Goal: Navigation & Orientation: Understand site structure

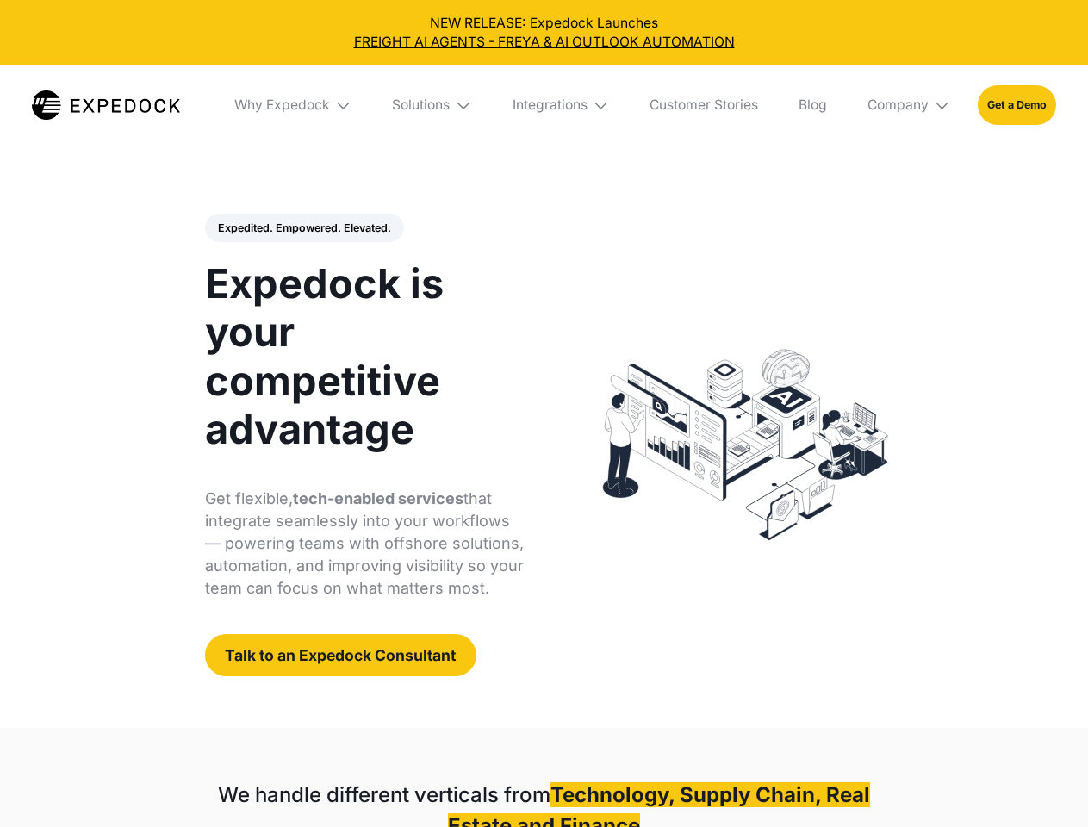
select select
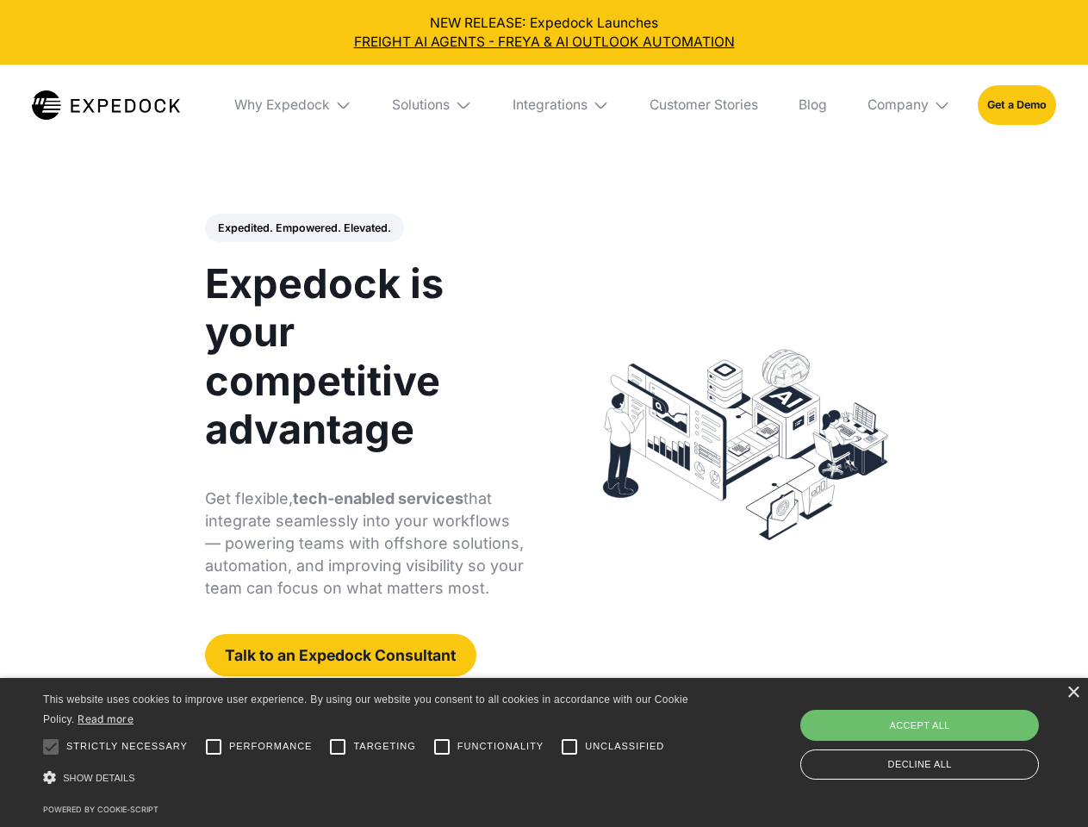
click at [544, 105] on div "Integrations" at bounding box center [550, 104] width 75 height 17
click at [294, 105] on div "Why Expedock" at bounding box center [282, 104] width 96 height 17
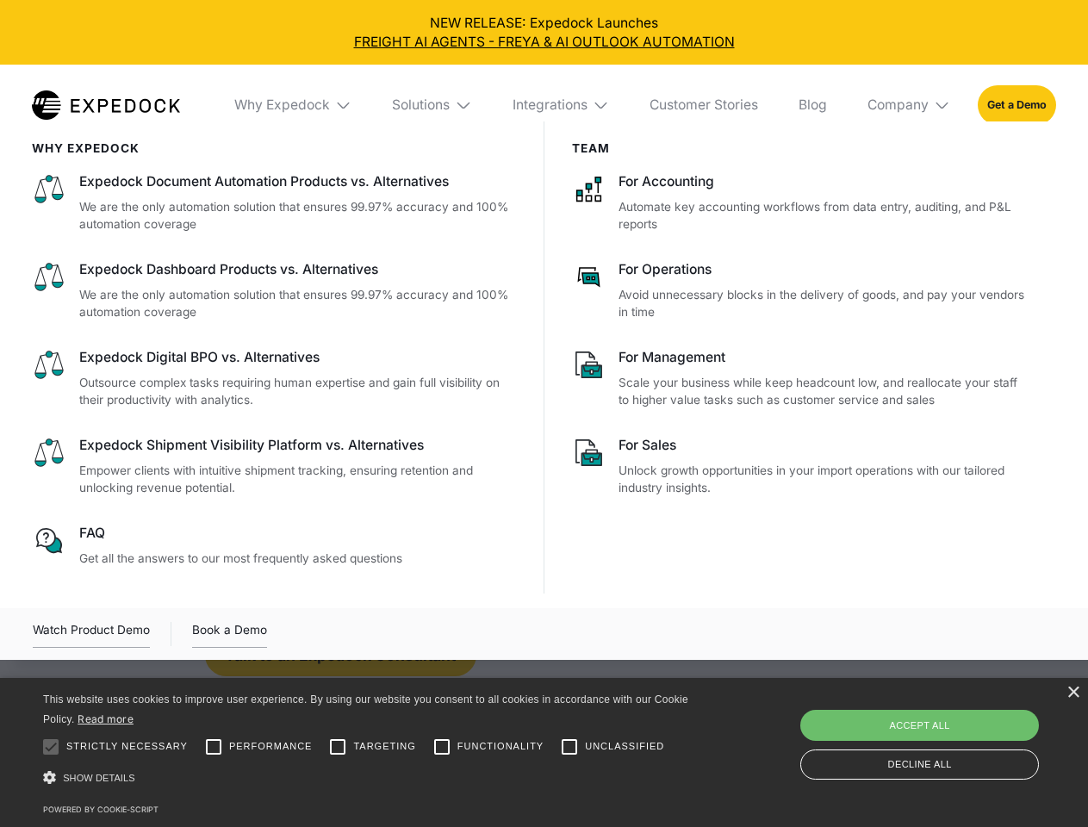
click at [433, 105] on div "Solutions" at bounding box center [421, 104] width 58 height 17
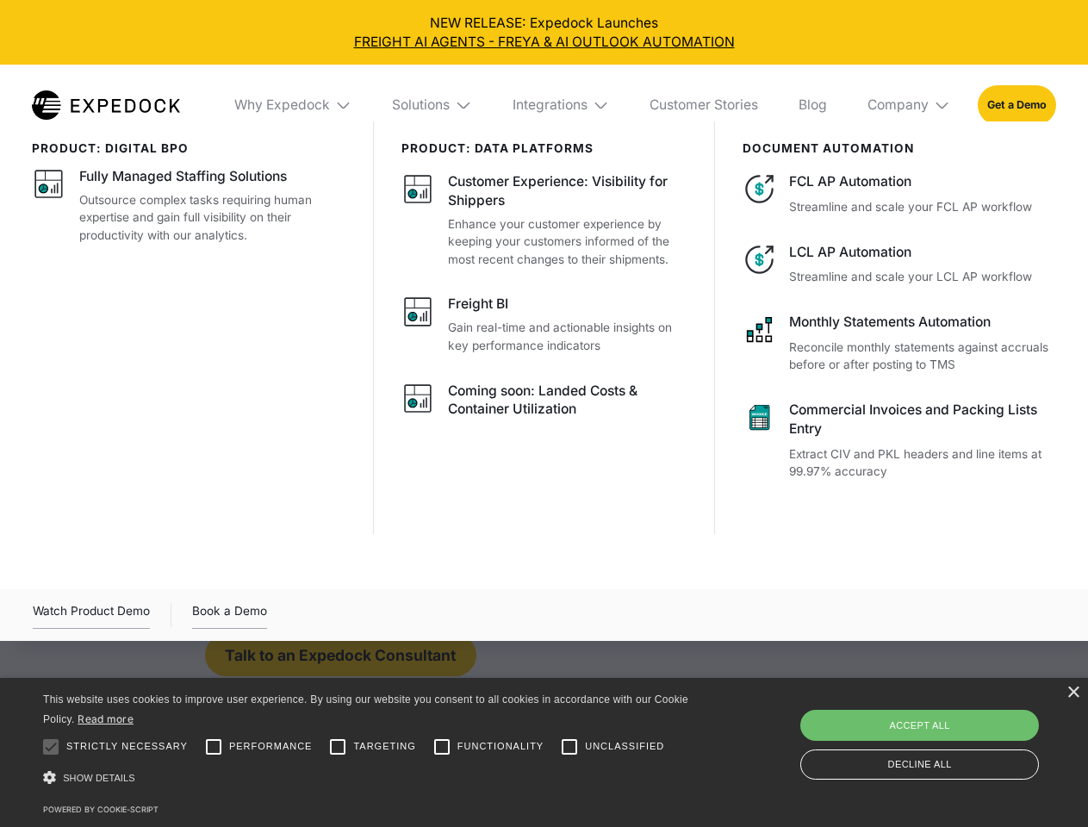
click at [562, 105] on div "Integrations" at bounding box center [550, 104] width 75 height 17
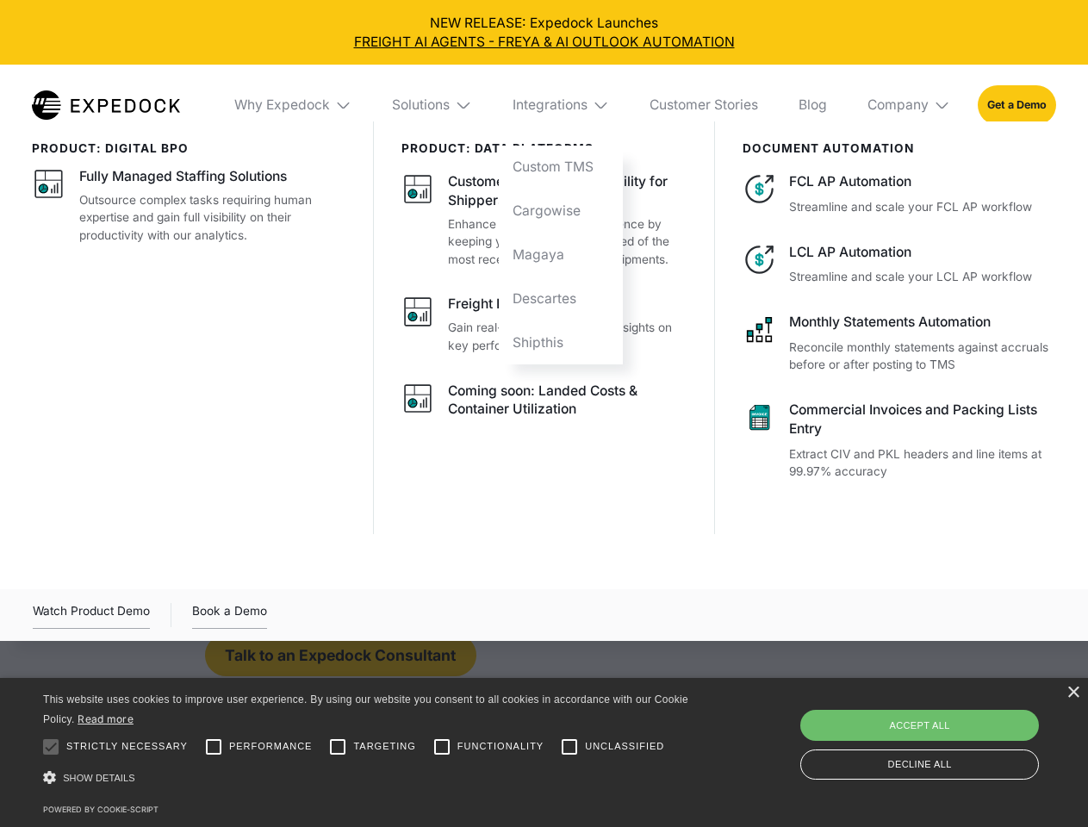
click at [910, 105] on div "Company" at bounding box center [897, 104] width 61 height 17
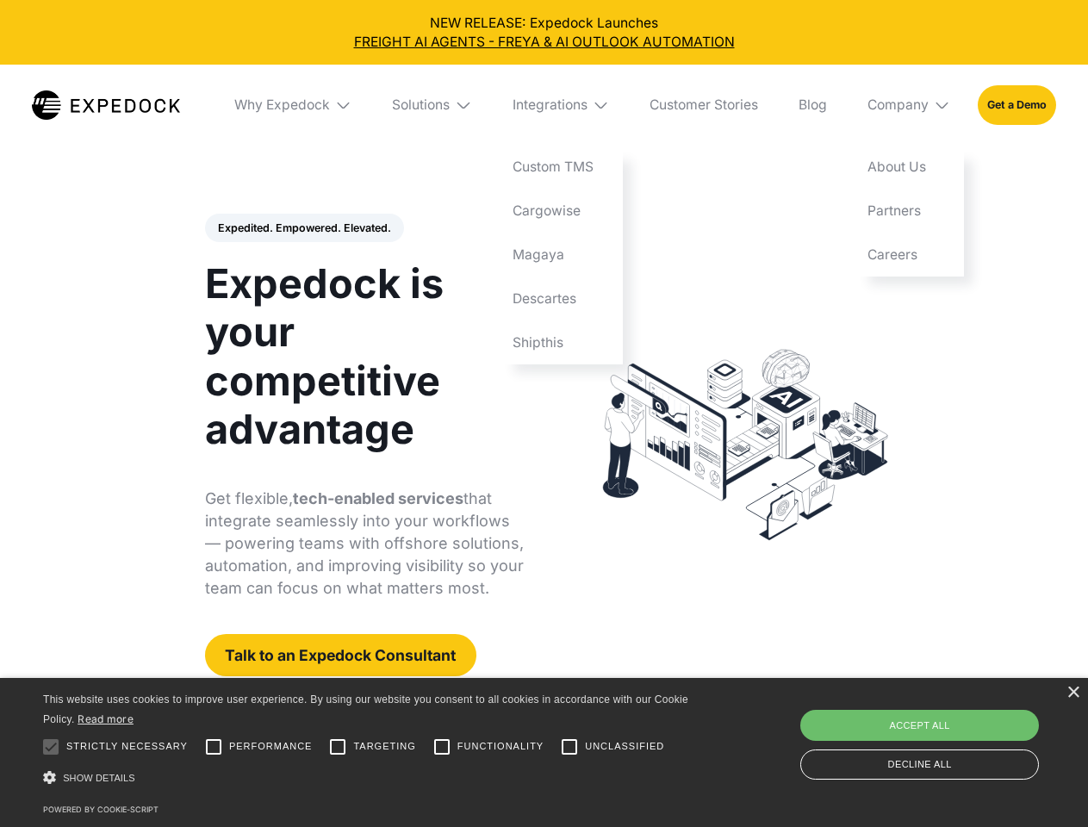
click at [303, 228] on div "Expedited. Empowered. Elevated. Automate Freight Document Extraction at 99.97% …" at bounding box center [365, 445] width 320 height 463
click at [51, 747] on div at bounding box center [51, 747] width 34 height 34
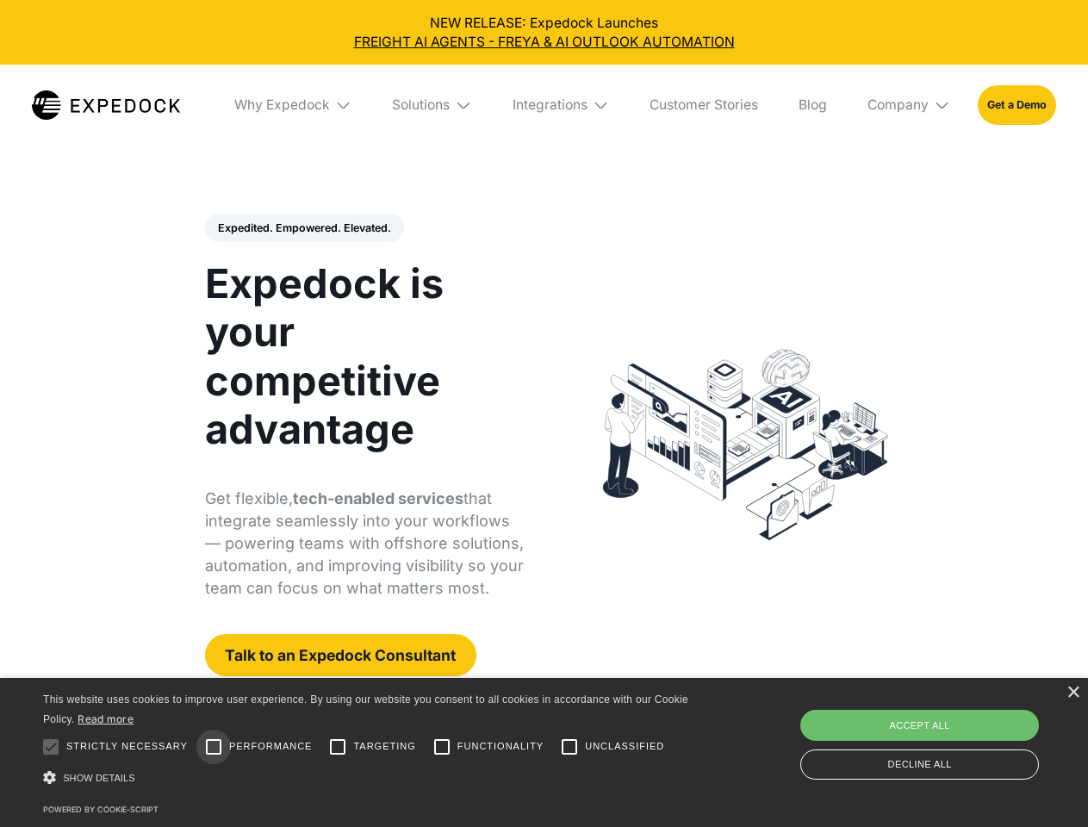
click at [214, 747] on input "Performance" at bounding box center [213, 747] width 34 height 34
checkbox input "true"
click at [338, 747] on input "Targeting" at bounding box center [337, 747] width 34 height 34
checkbox input "true"
click at [442, 747] on input "Functionality" at bounding box center [442, 747] width 34 height 34
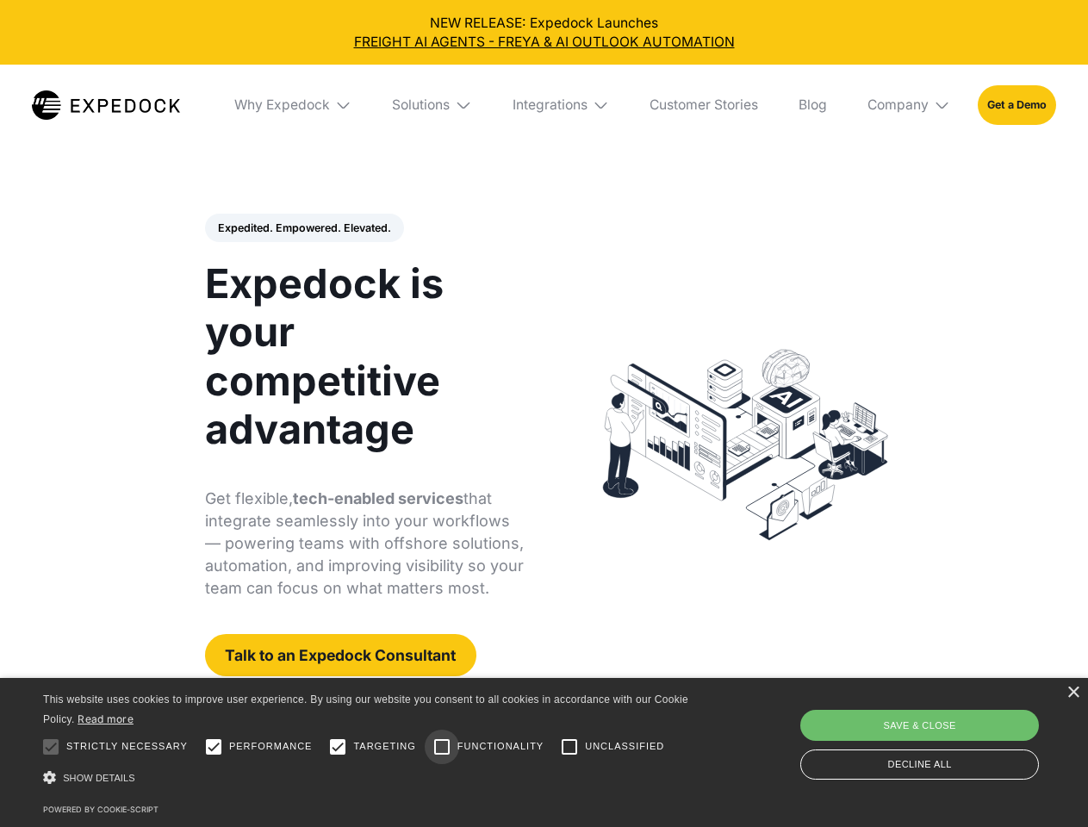
checkbox input "true"
